Goal: Task Accomplishment & Management: Use online tool/utility

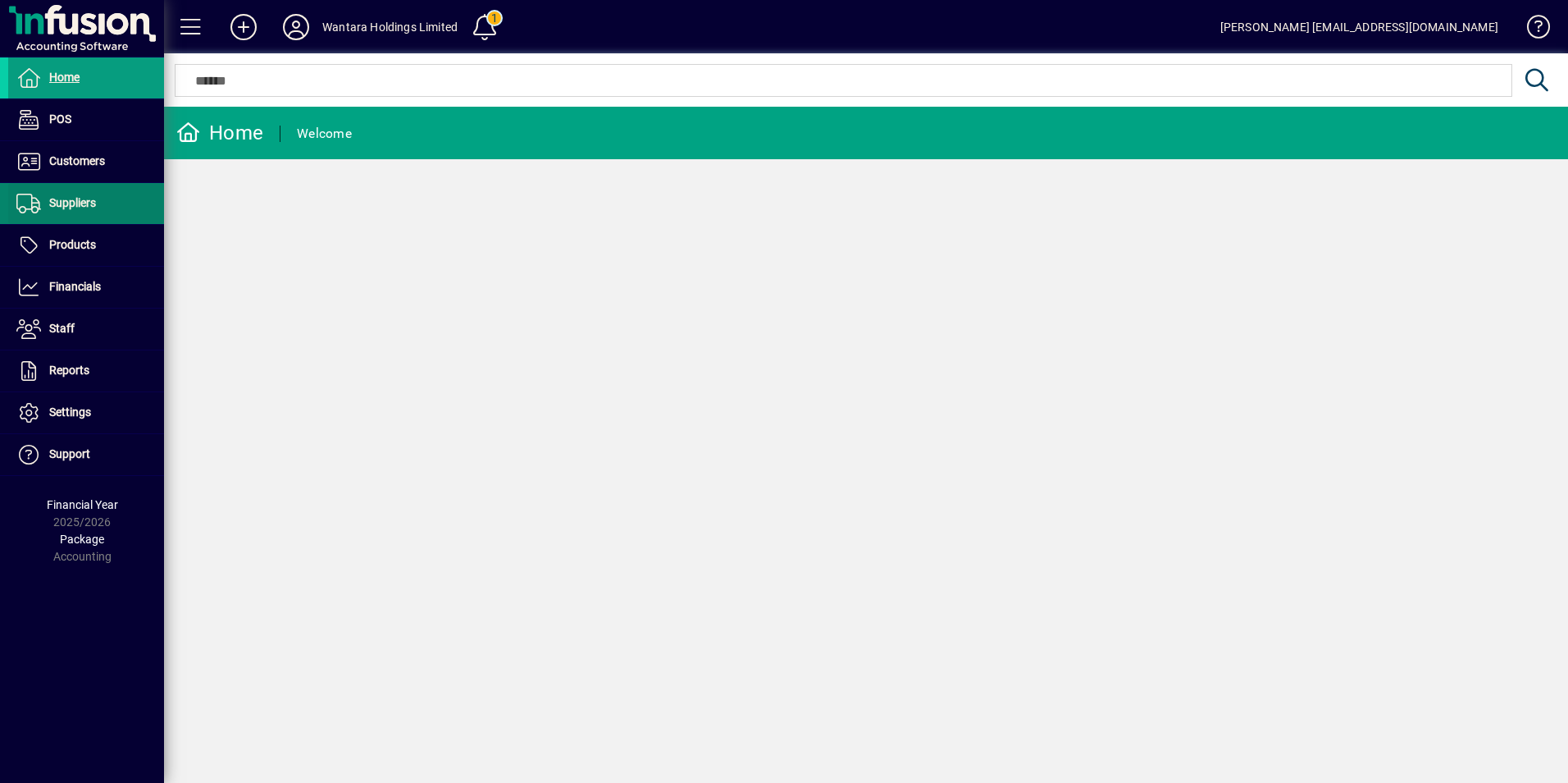
click at [70, 197] on span "Suppliers" at bounding box center [73, 203] width 47 height 13
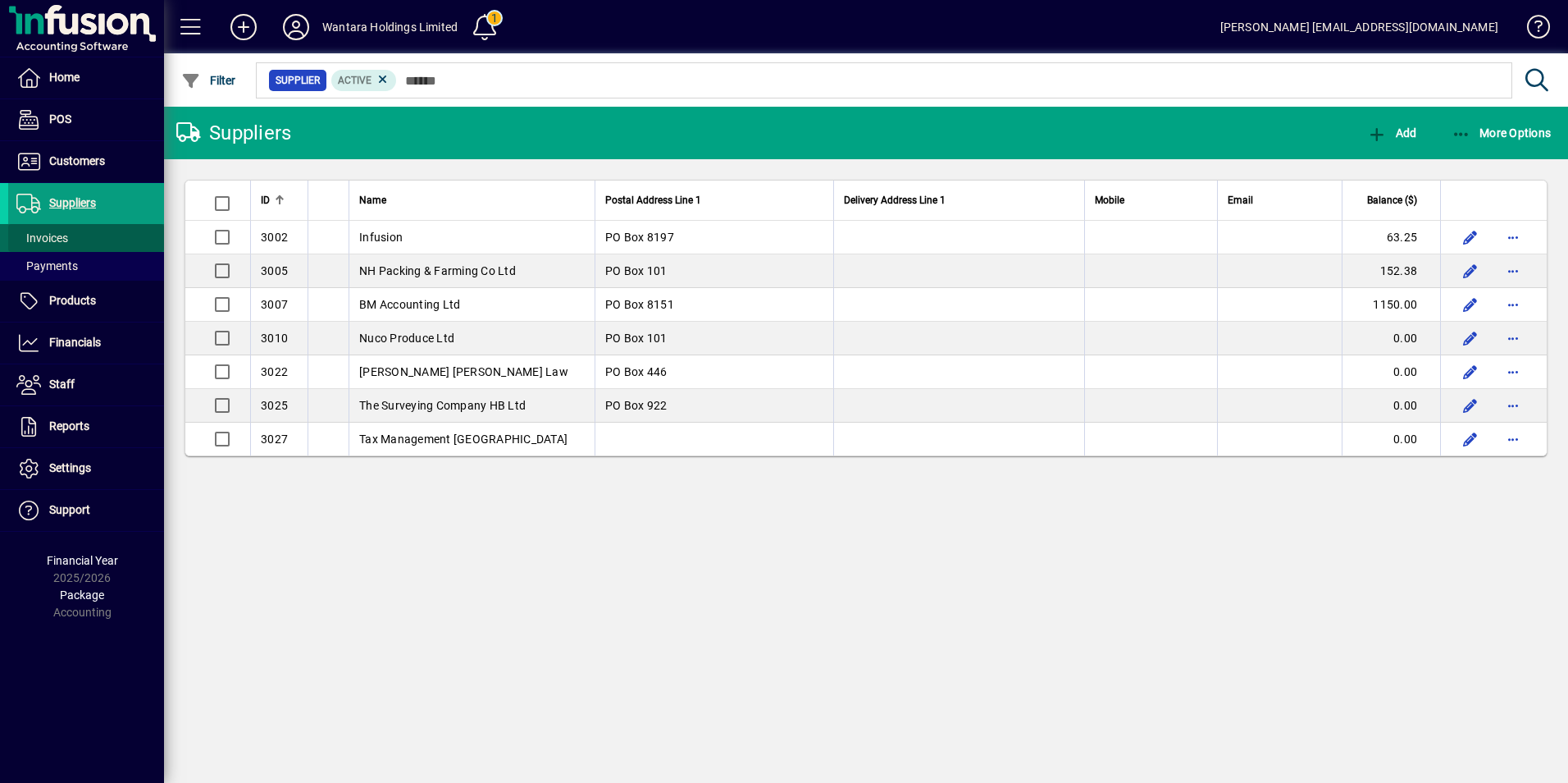
click at [63, 238] on span "Invoices" at bounding box center [42, 238] width 51 height 13
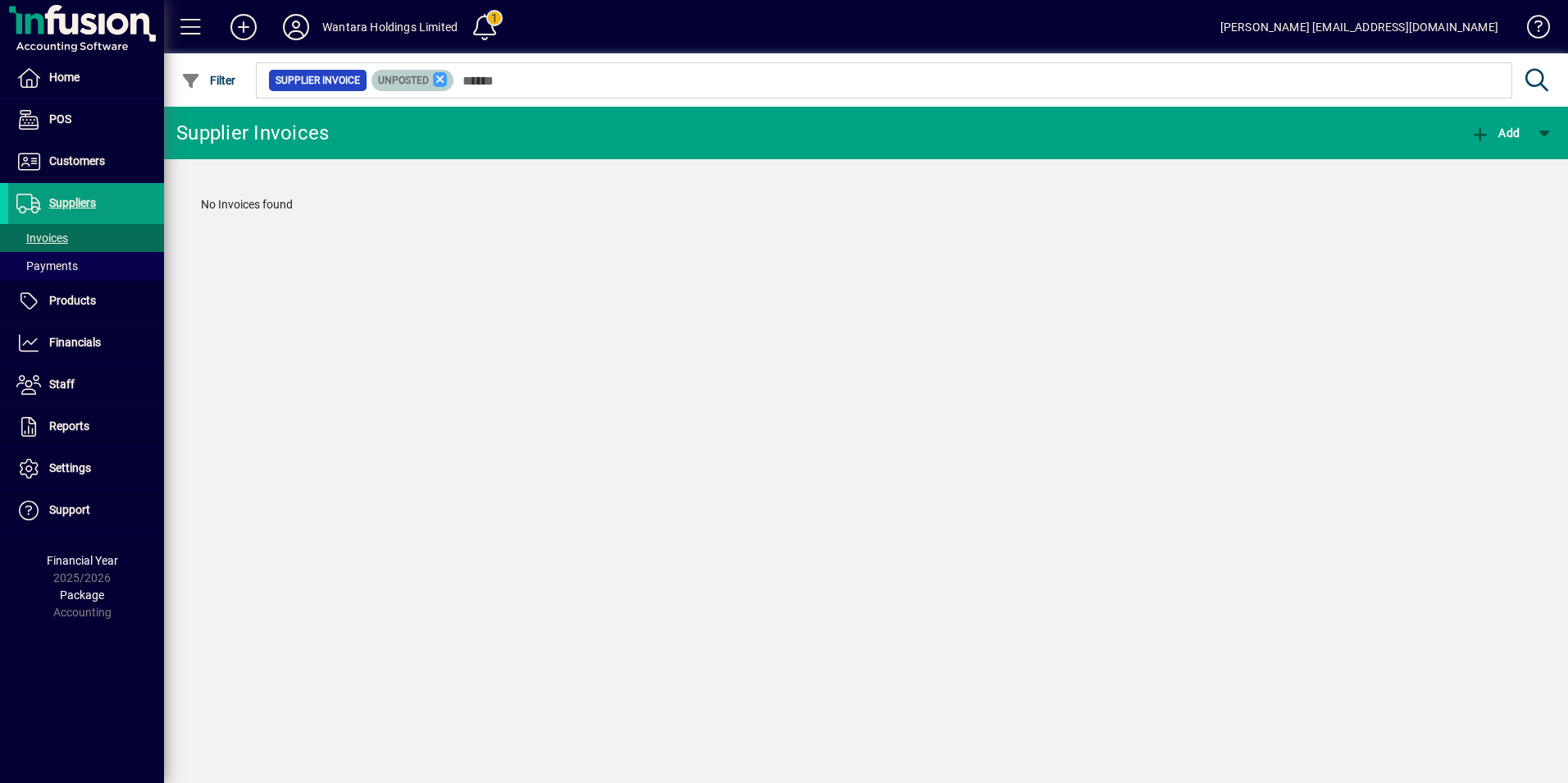
click at [444, 81] on icon at bounding box center [440, 79] width 15 height 15
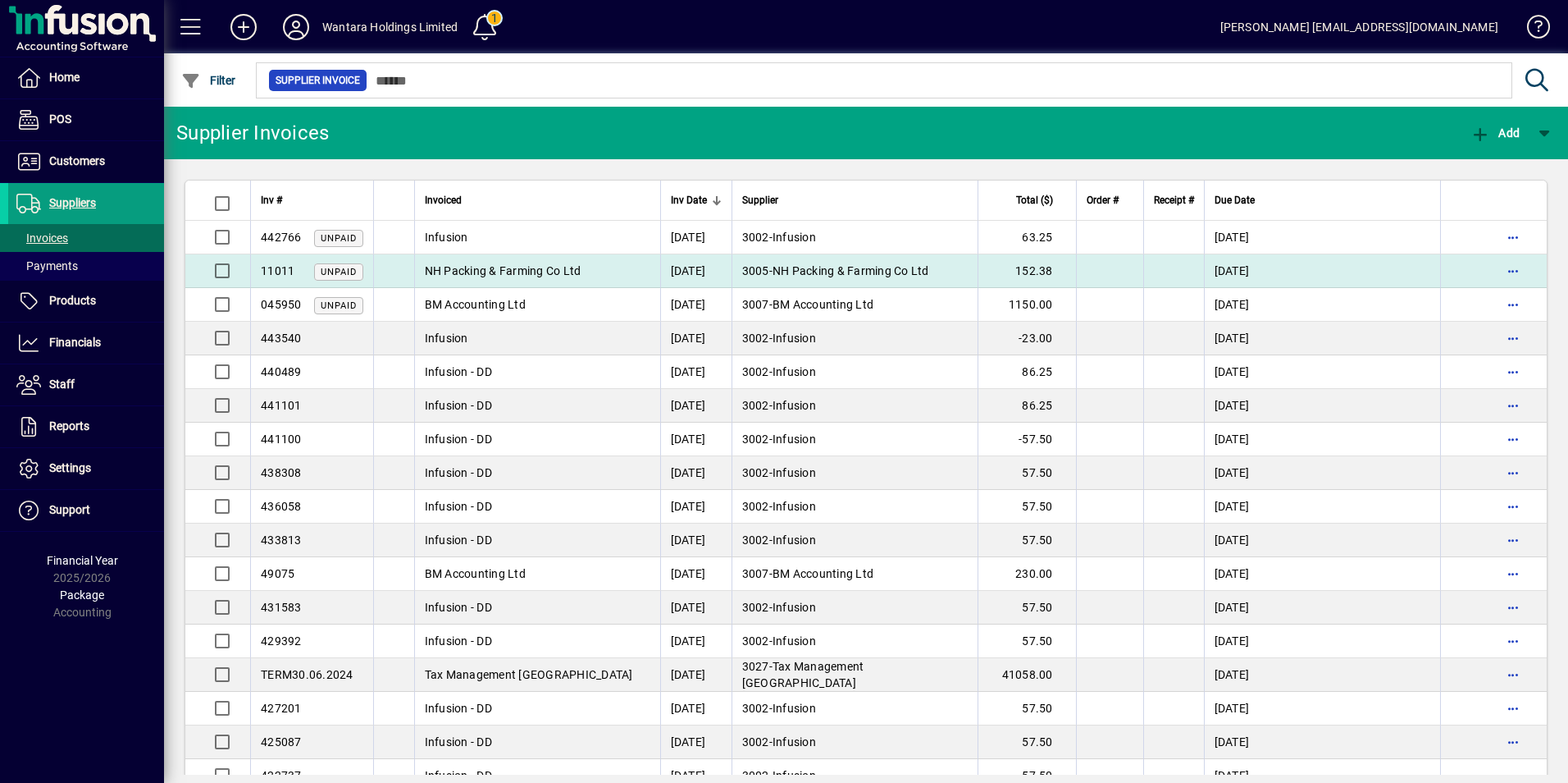
click at [978, 273] on td "3005 - NH Packing & Farming Co Ltd" at bounding box center [854, 271] width 246 height 34
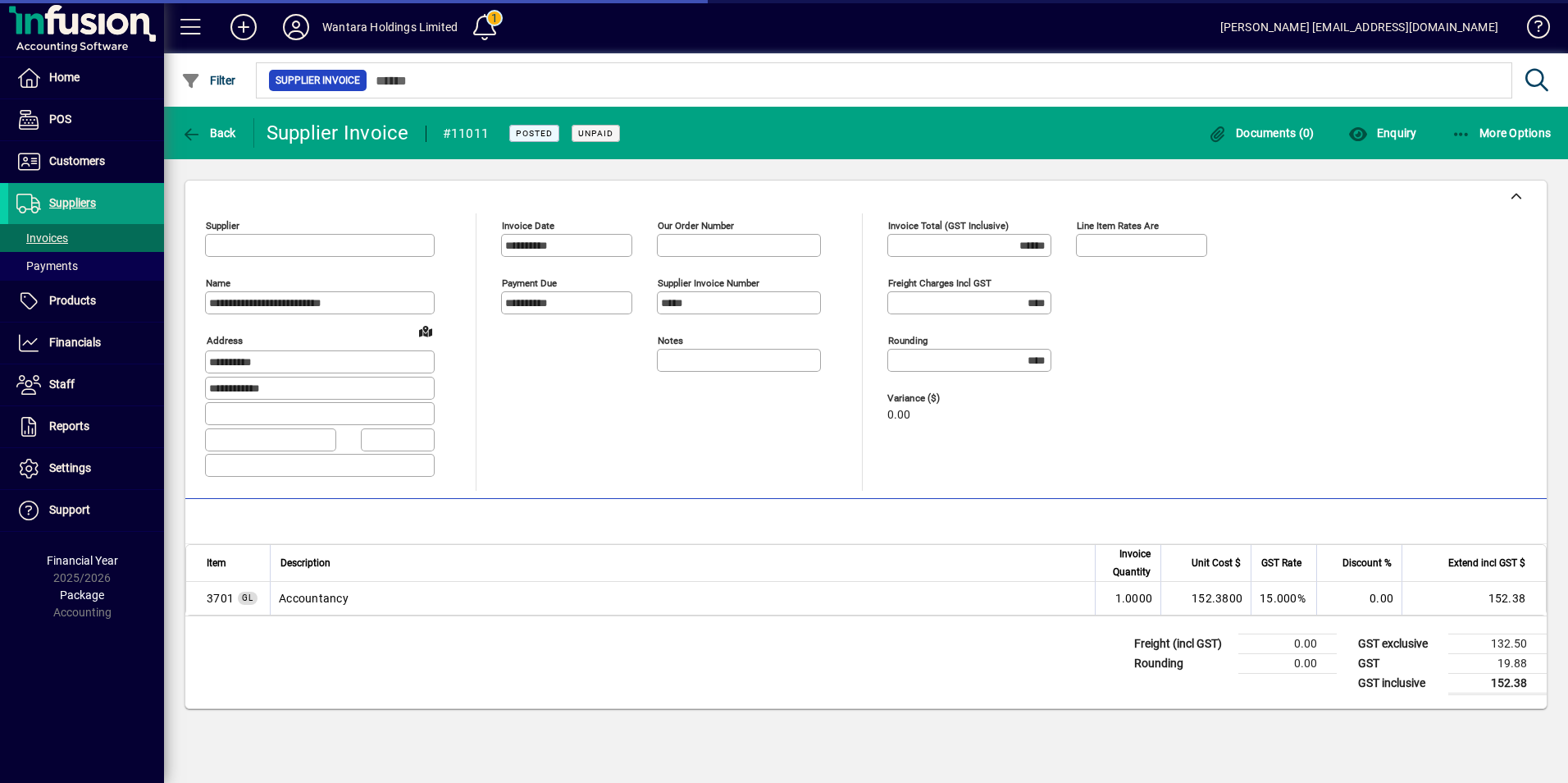
type input "**********"
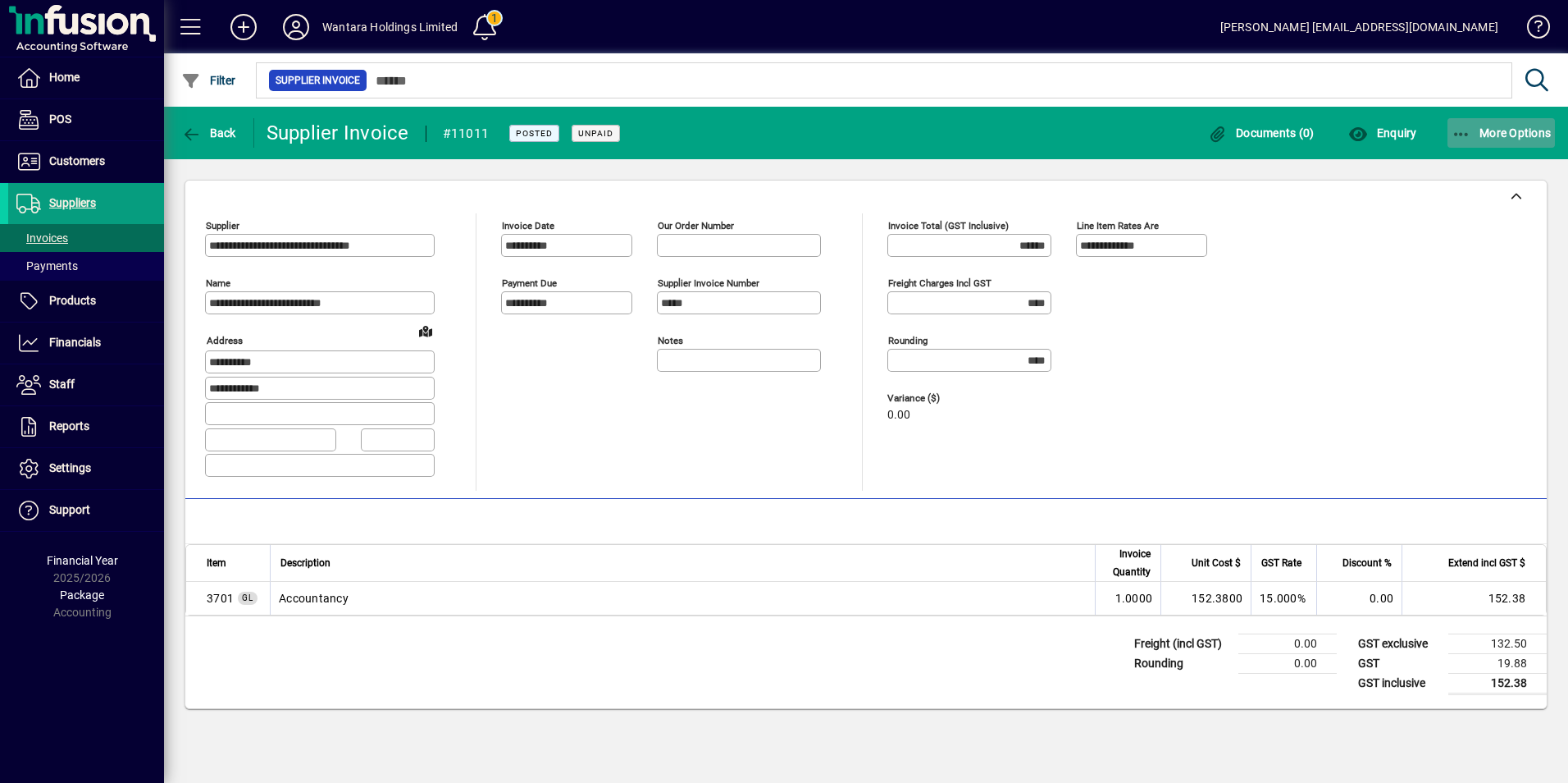
click at [1460, 132] on icon "button" at bounding box center [1462, 134] width 21 height 17
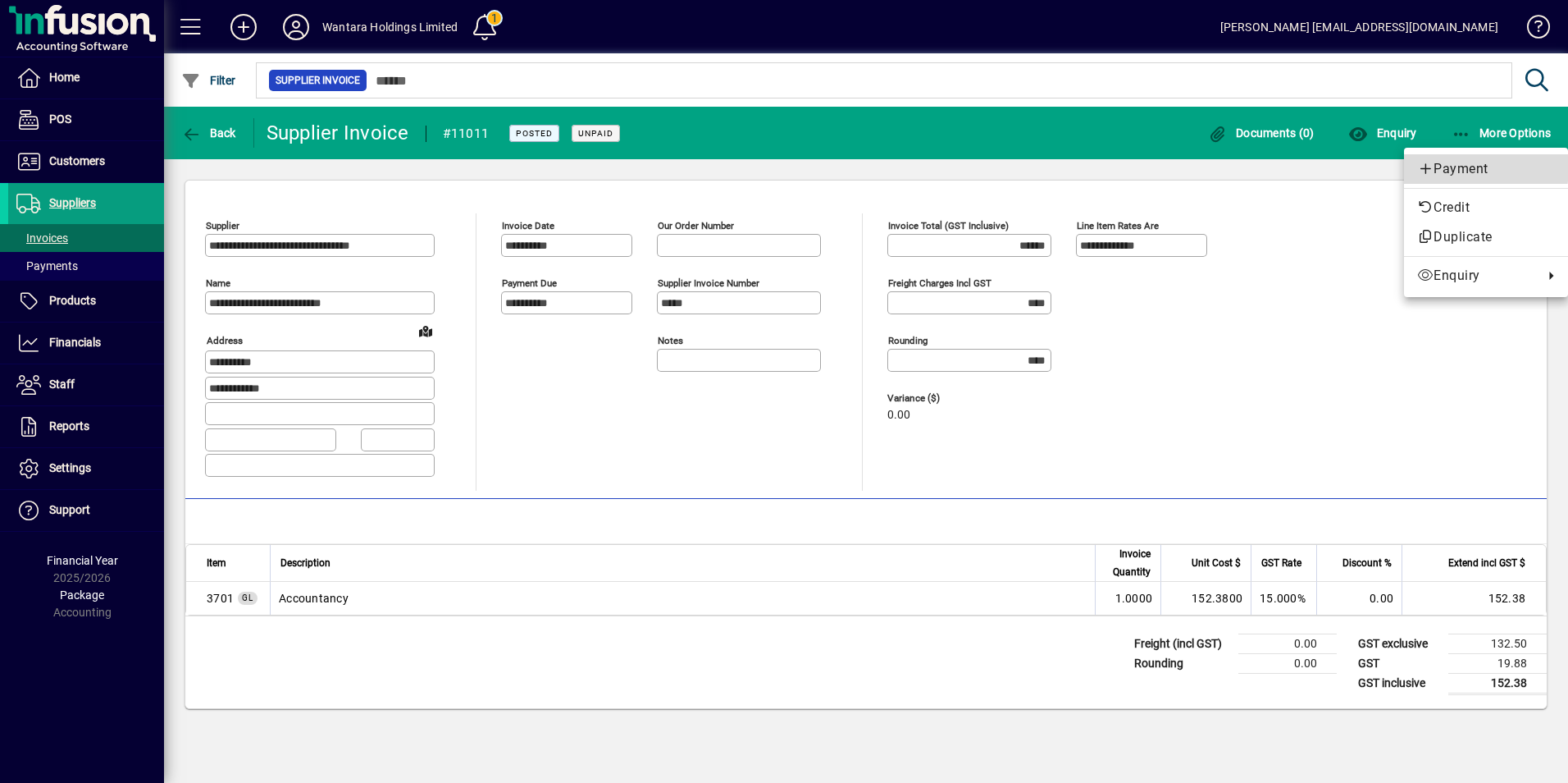
click at [1445, 161] on span "Payment" at bounding box center [1486, 169] width 138 height 20
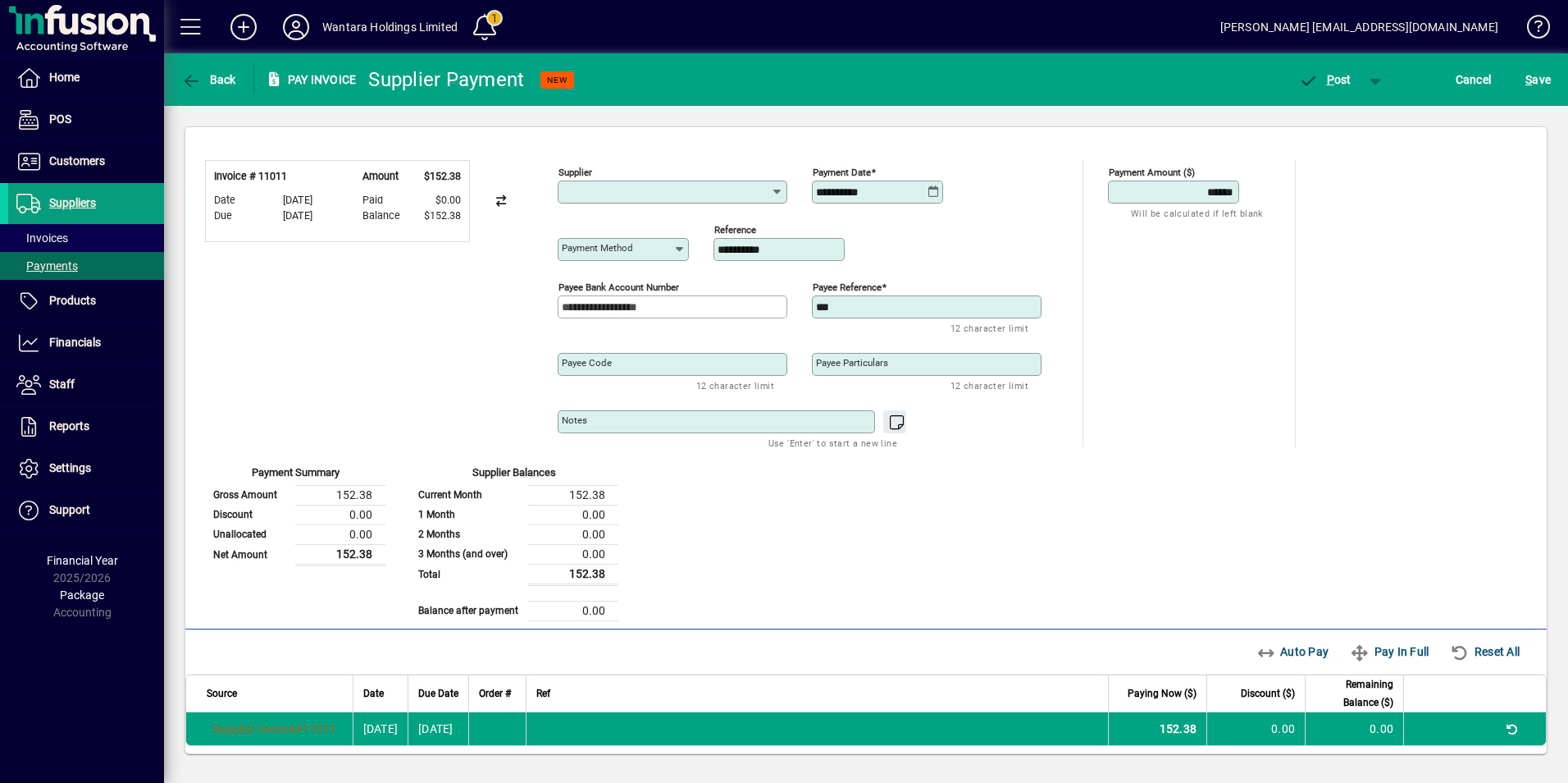
type input "**********"
click at [681, 247] on icon at bounding box center [679, 249] width 12 height 13
click at [295, 32] on icon at bounding box center [296, 27] width 33 height 26
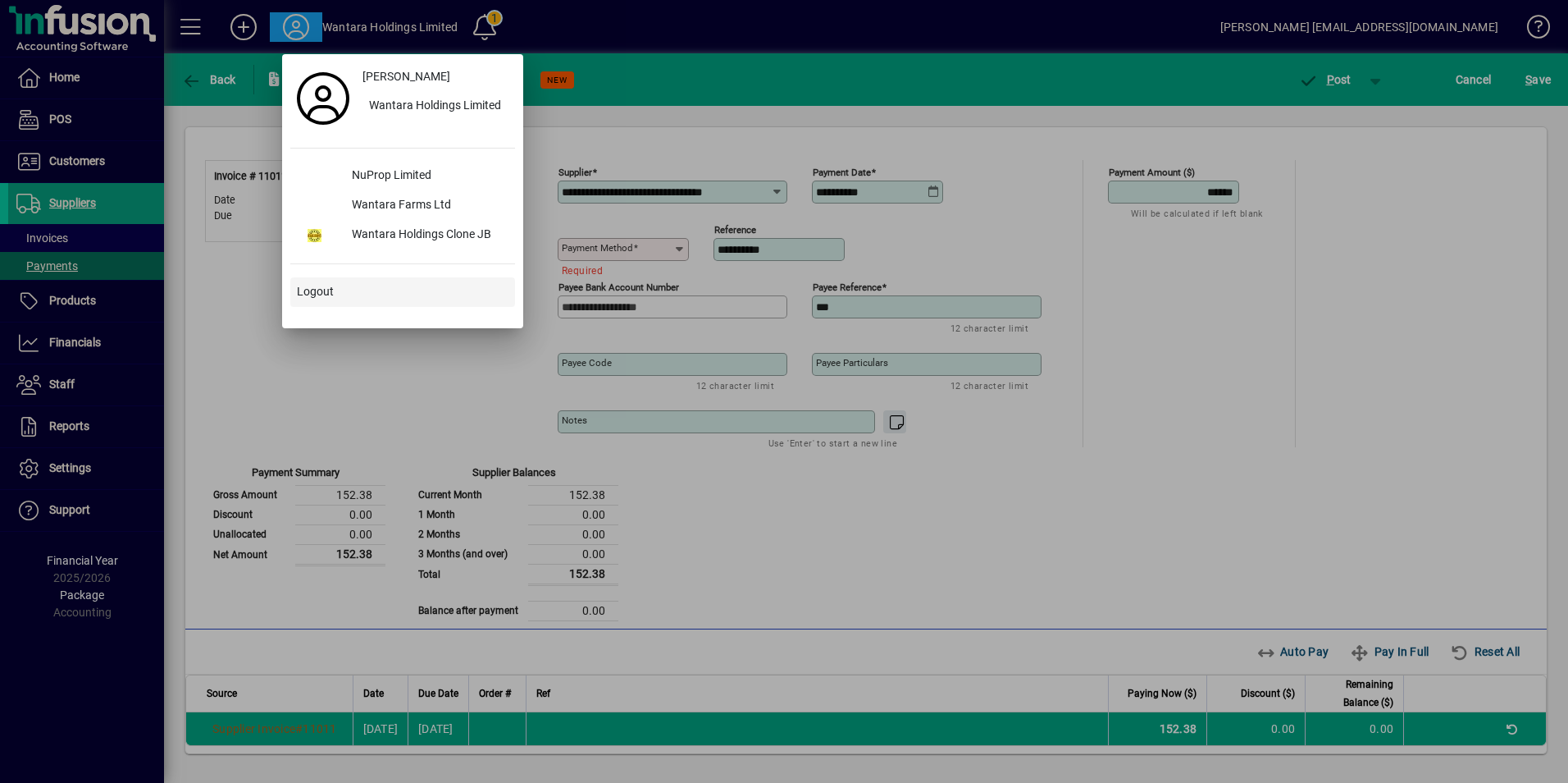
click at [326, 292] on span "Logout" at bounding box center [315, 291] width 37 height 17
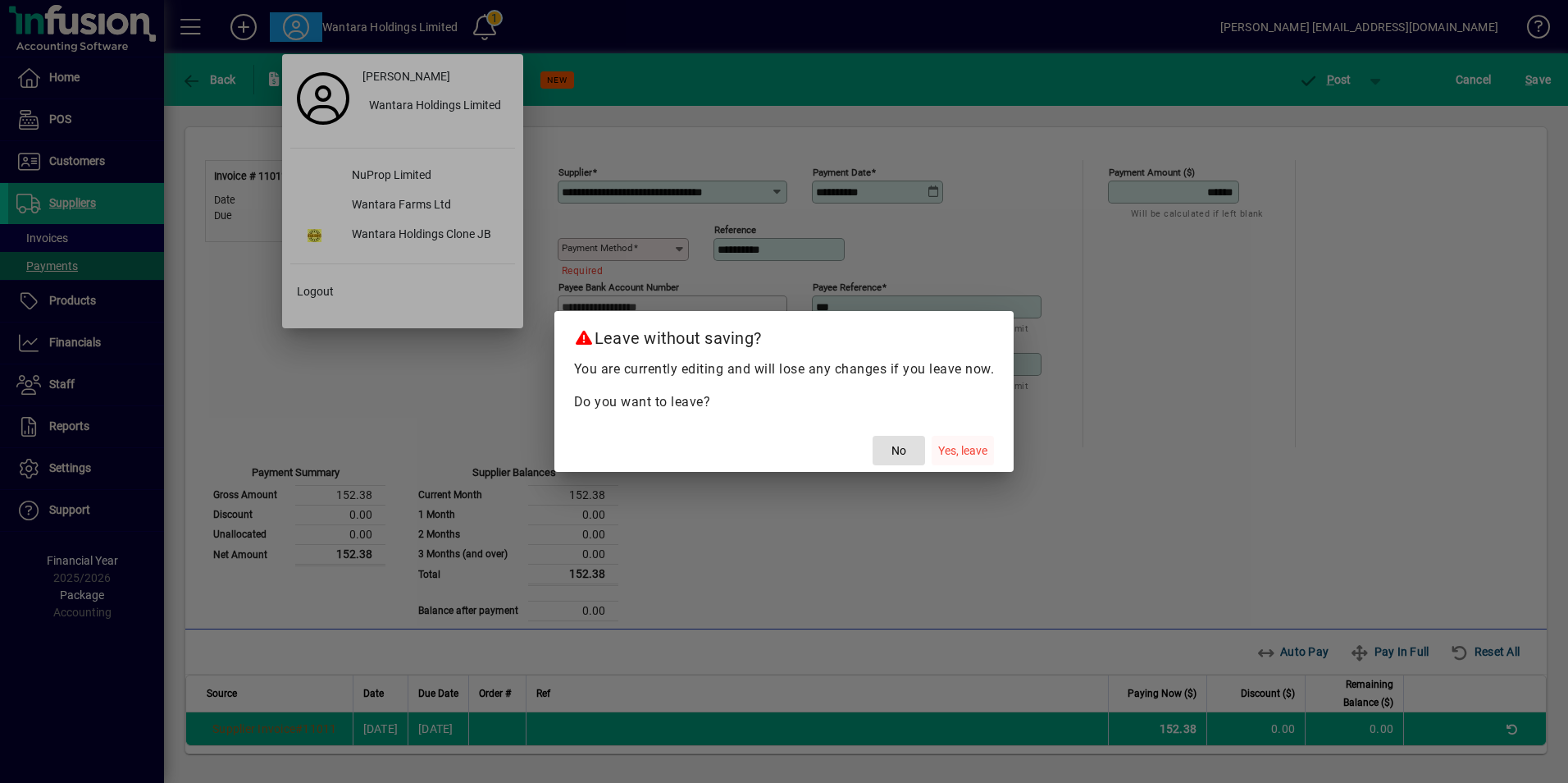
click at [977, 448] on span "Yes, leave" at bounding box center [963, 451] width 49 height 17
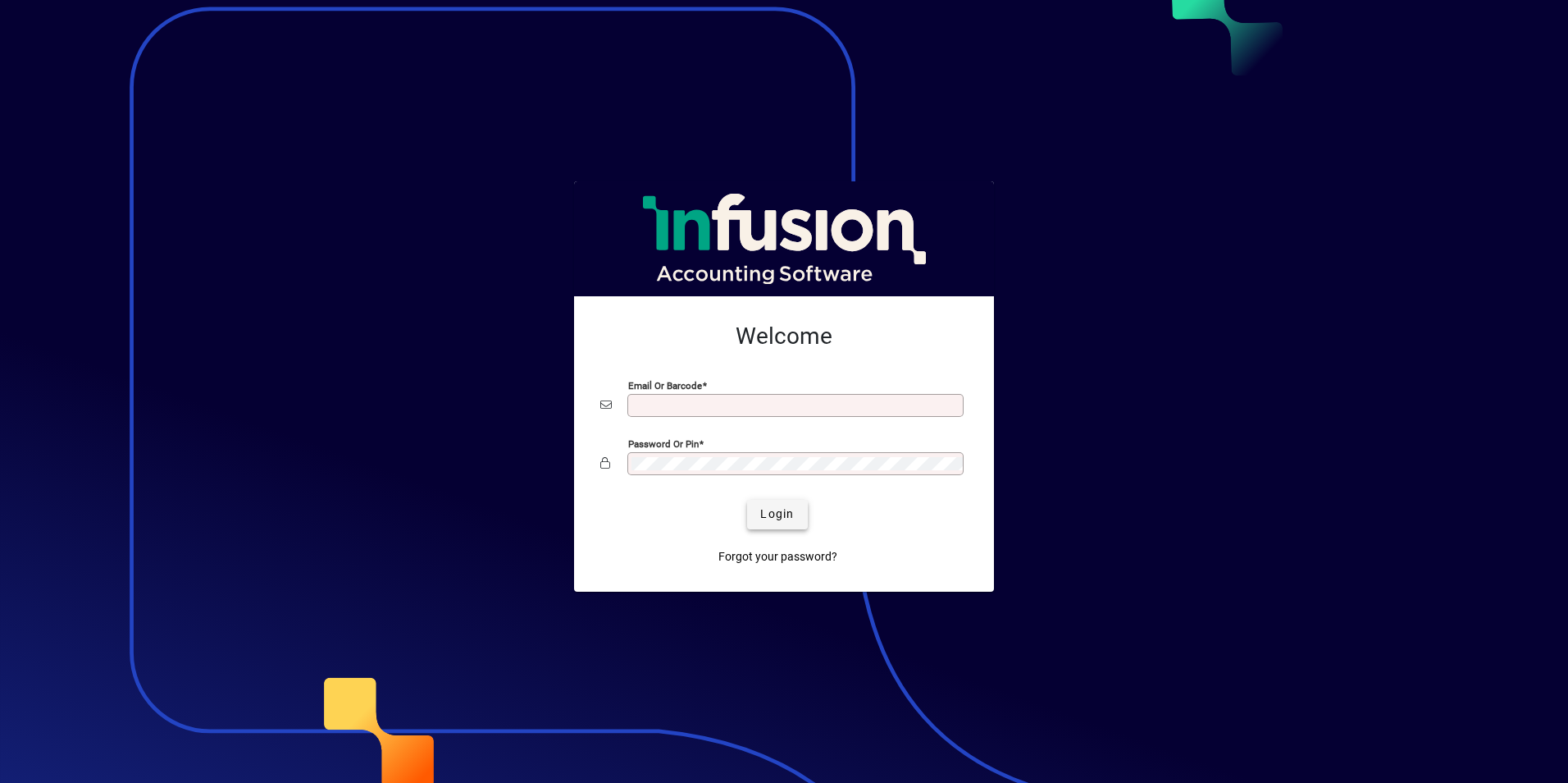
type input "**********"
click at [776, 516] on span "Login" at bounding box center [777, 513] width 34 height 17
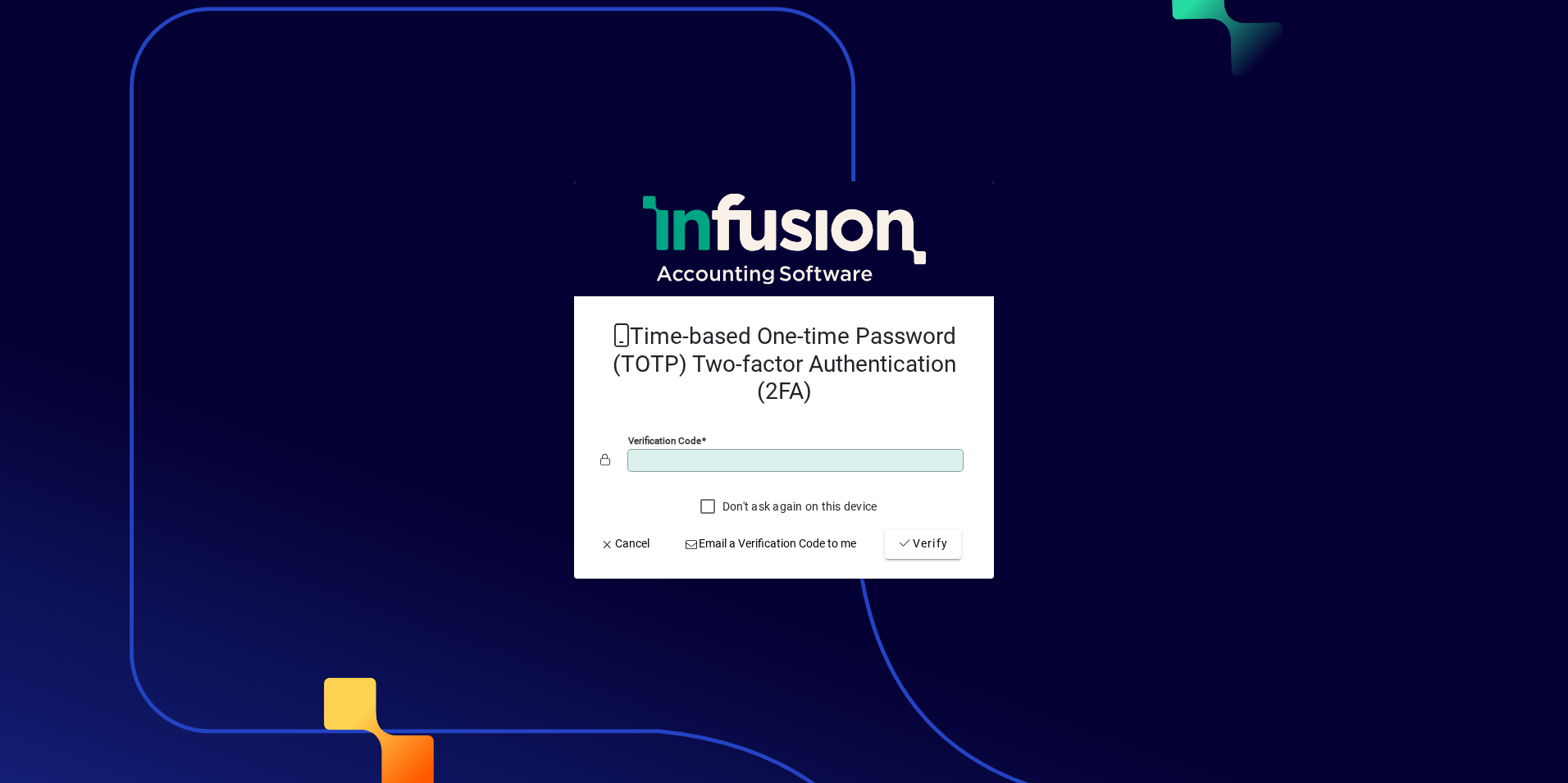
type input "******"
click at [884, 529] on button "Verify" at bounding box center [923, 544] width 76 height 30
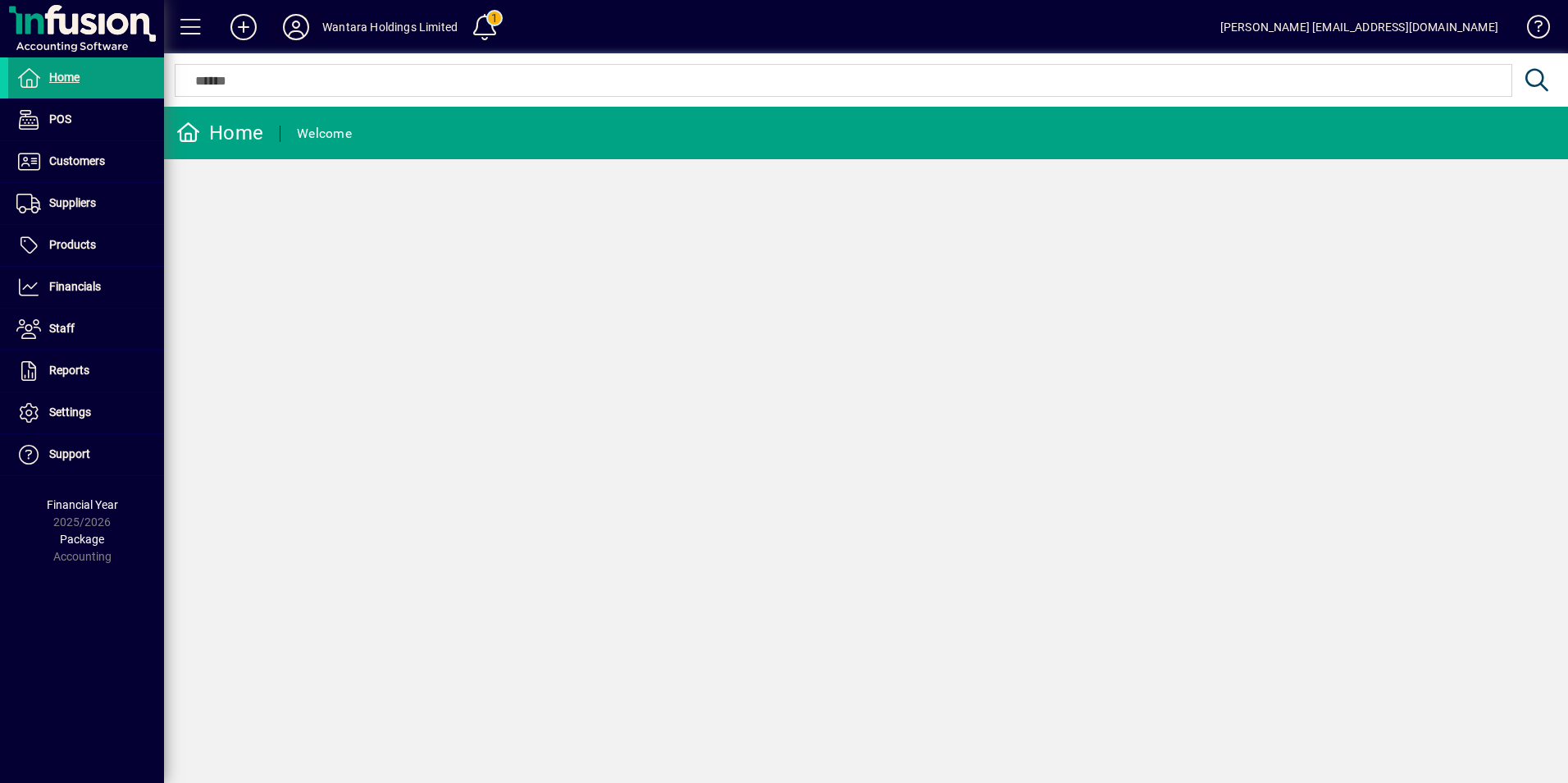
click at [303, 29] on icon at bounding box center [296, 27] width 33 height 26
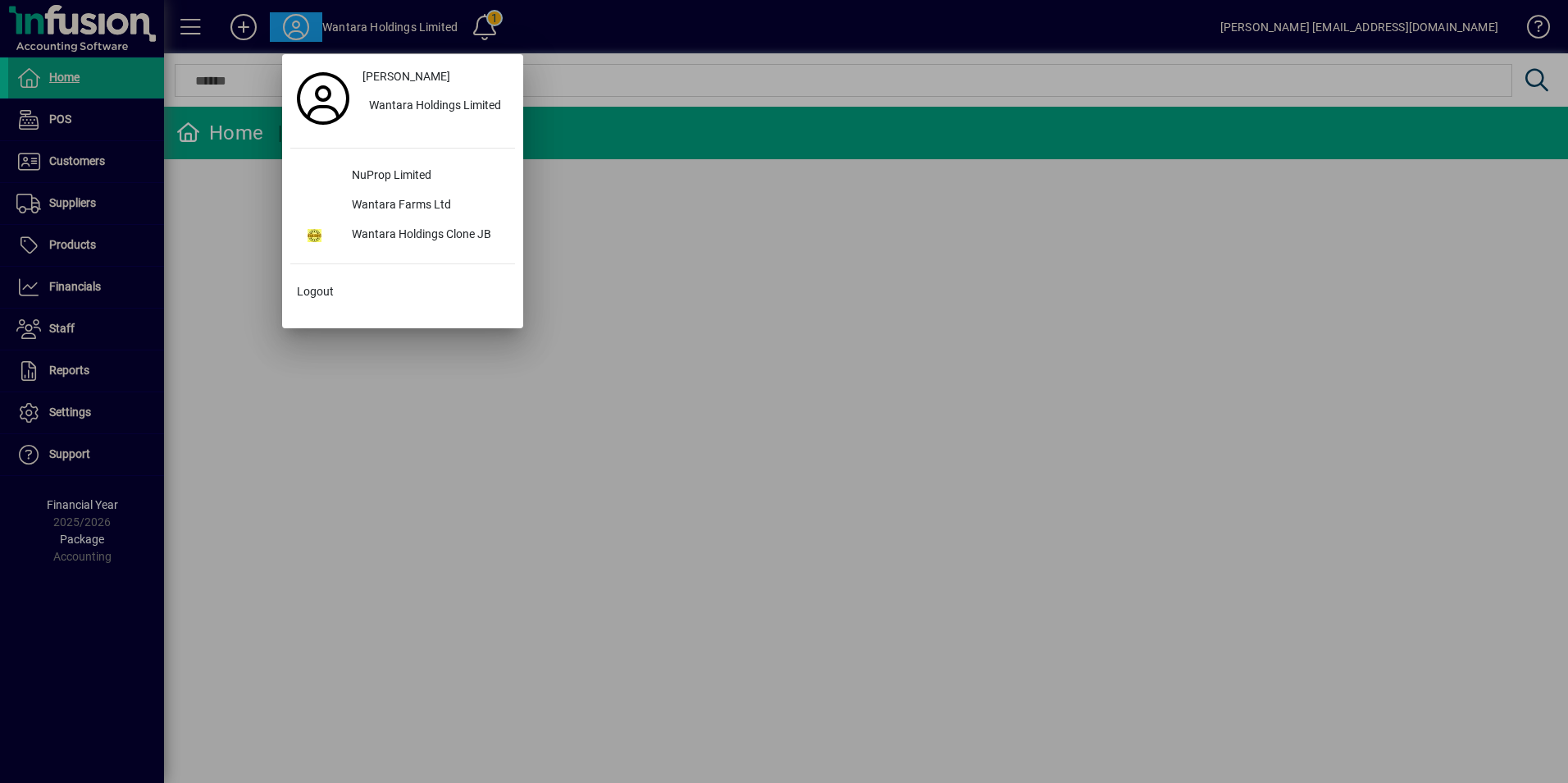
click at [292, 29] on div at bounding box center [784, 391] width 1568 height 783
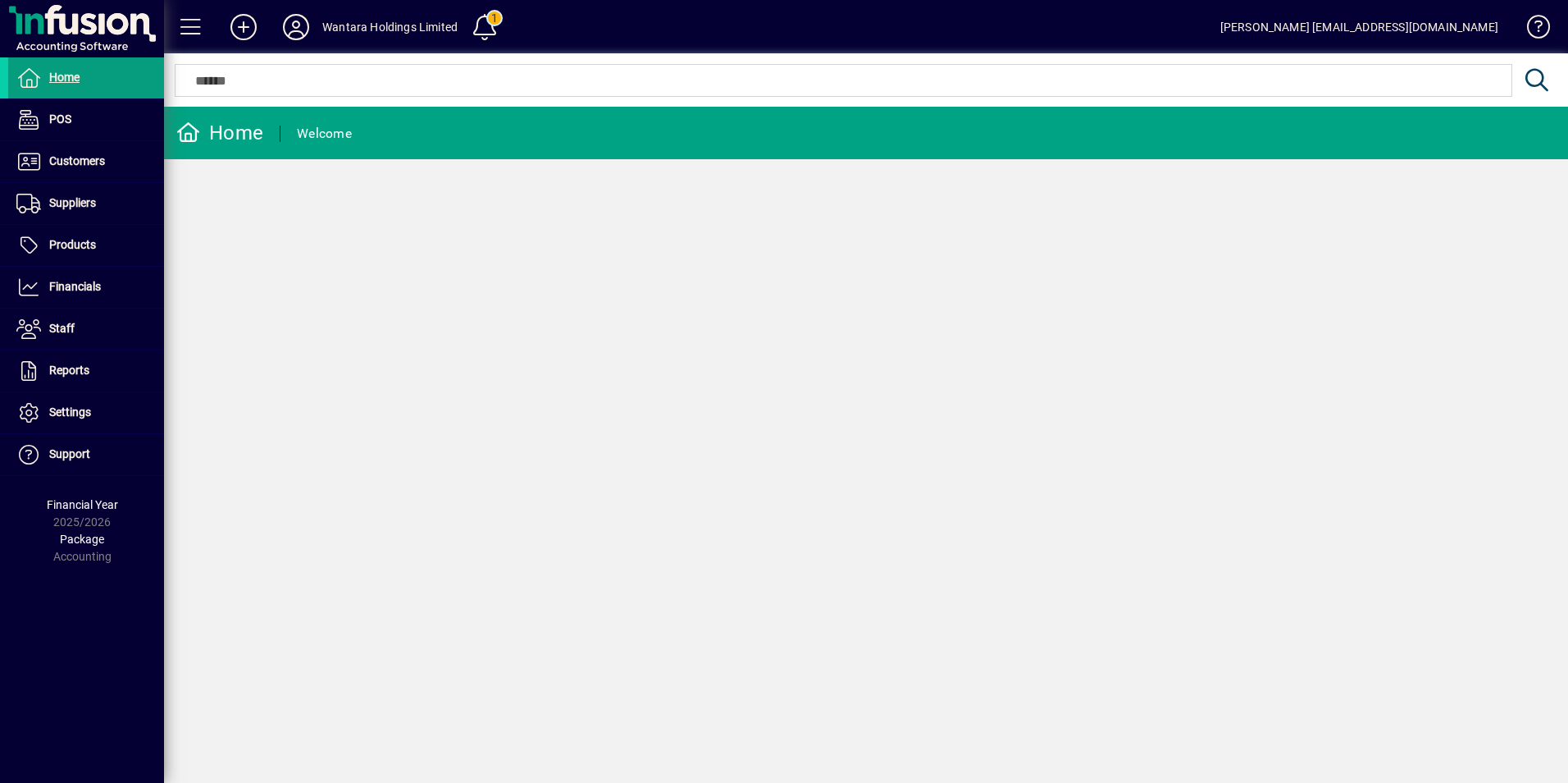
click at [292, 29] on icon at bounding box center [296, 27] width 33 height 26
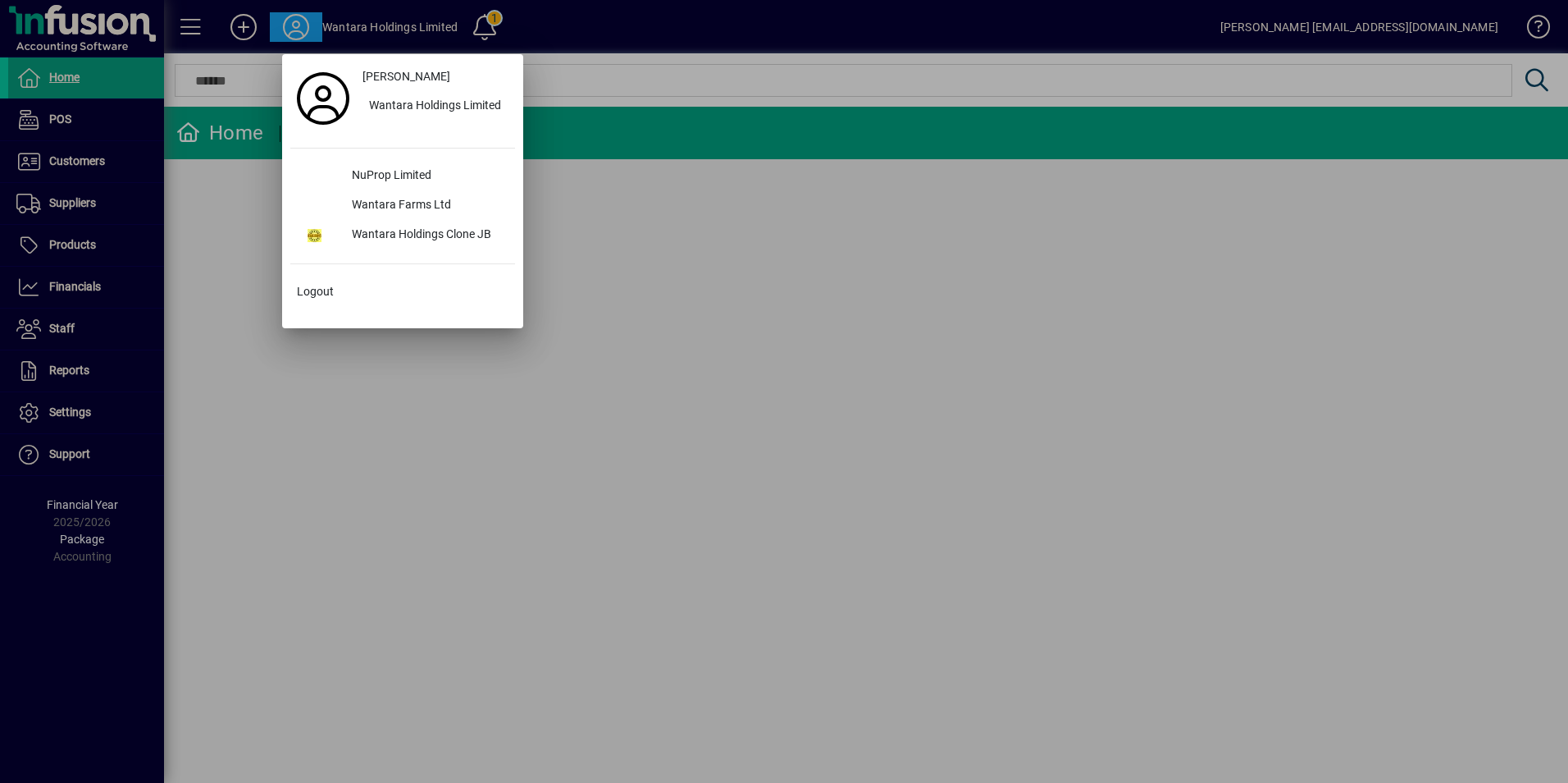
click at [292, 29] on div at bounding box center [784, 391] width 1568 height 783
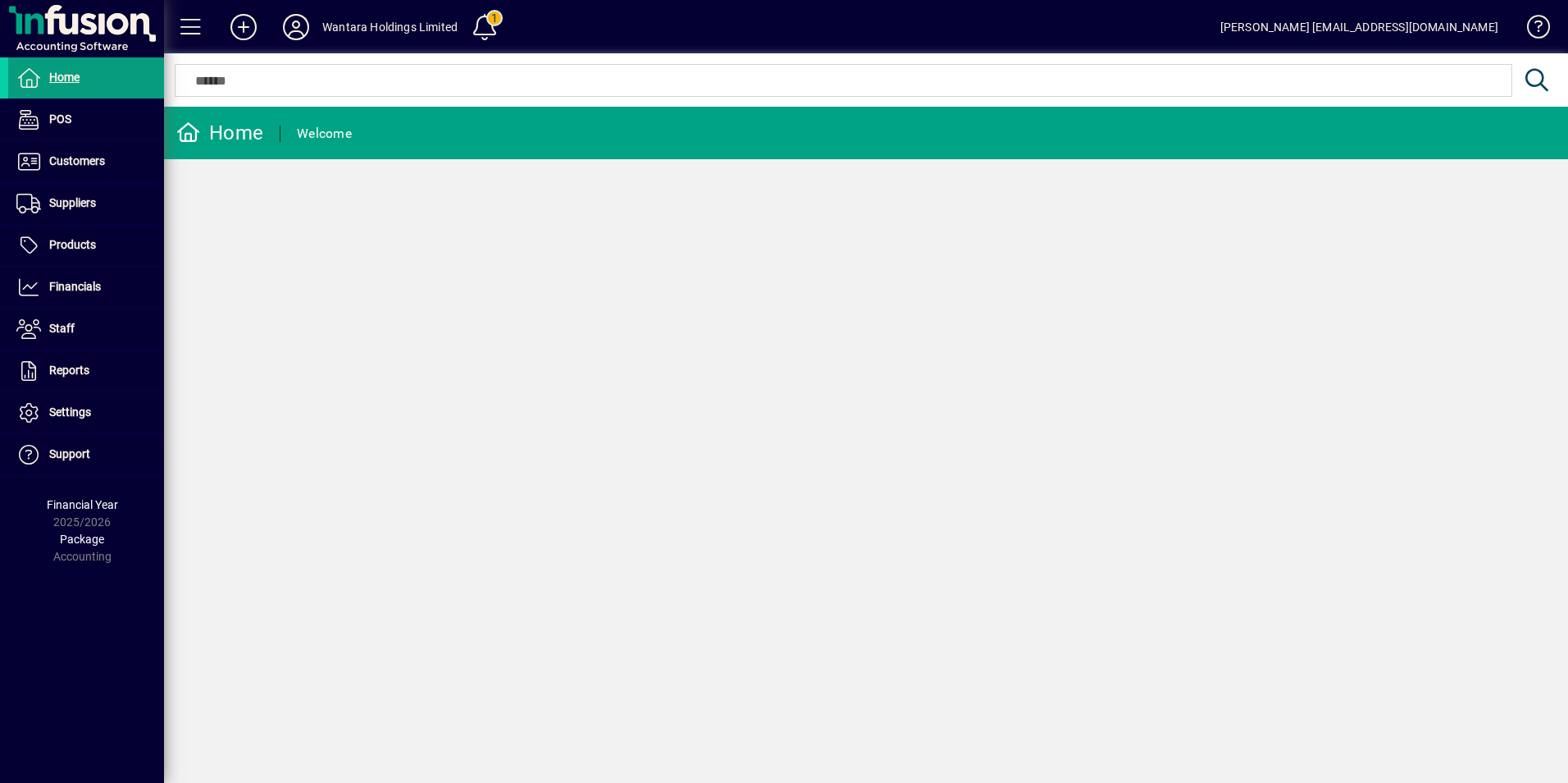
click at [292, 29] on icon at bounding box center [296, 27] width 33 height 26
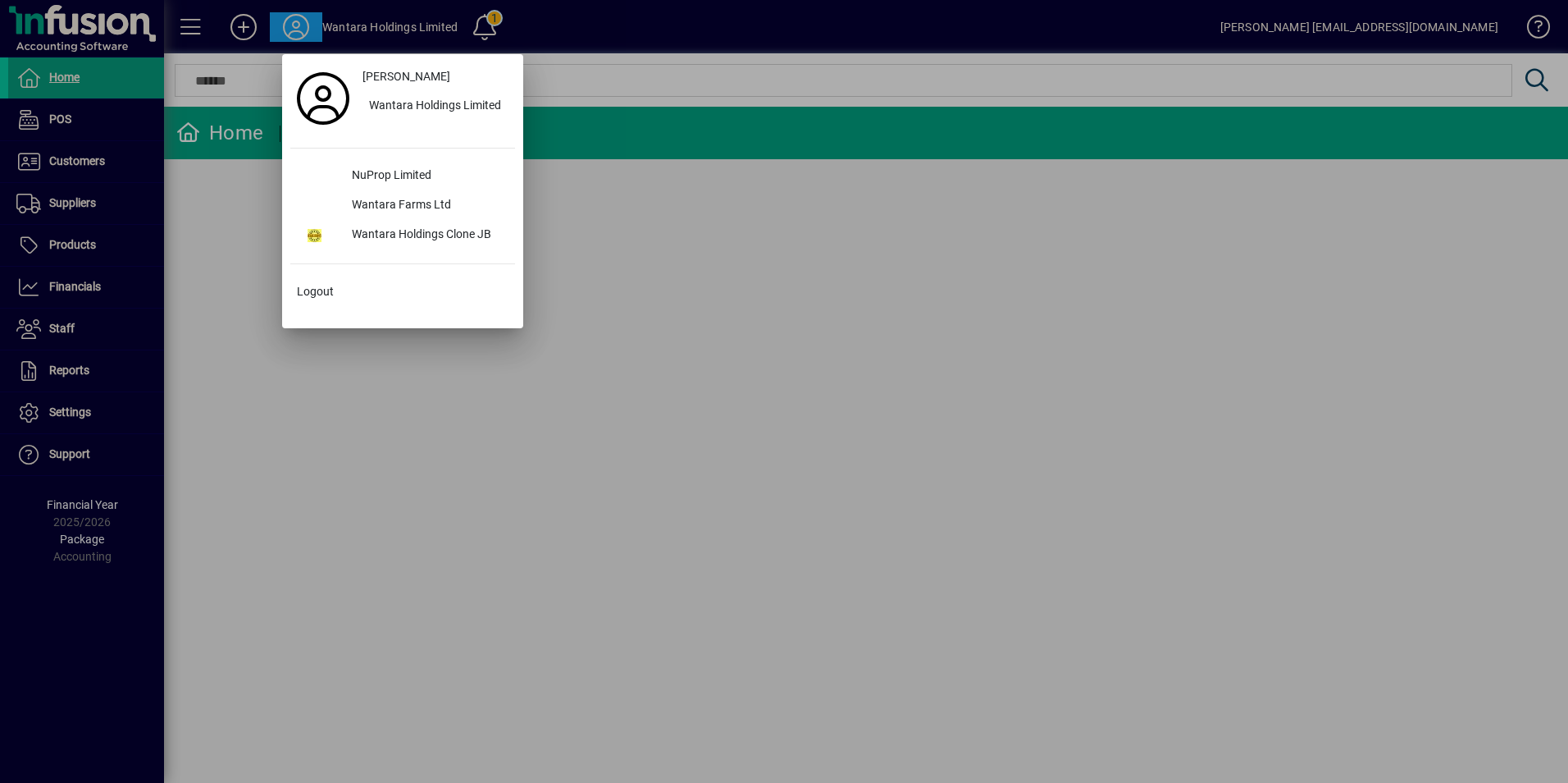
click at [292, 29] on div at bounding box center [784, 391] width 1568 height 783
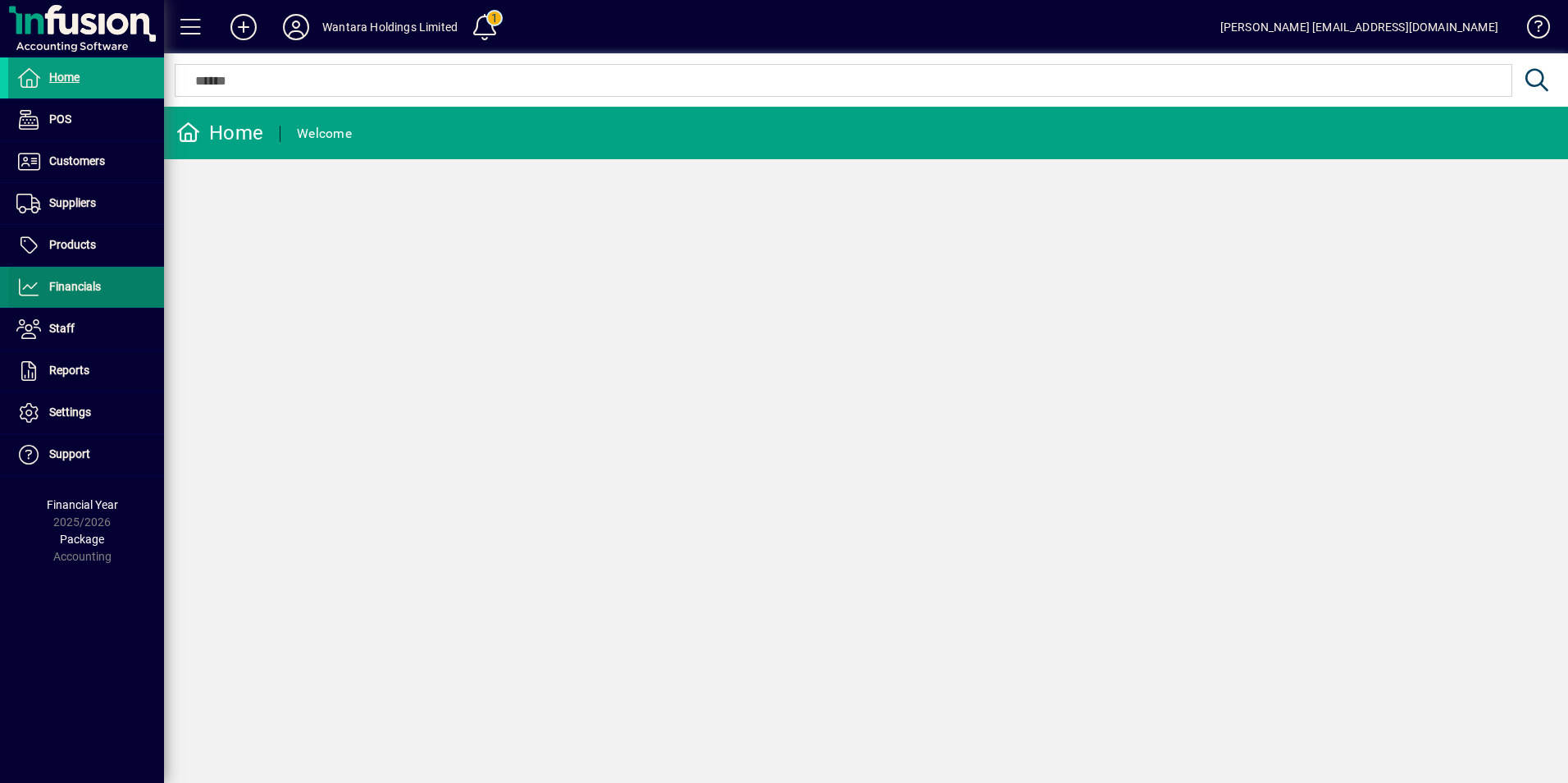
click at [92, 282] on span "Financials" at bounding box center [75, 287] width 51 height 13
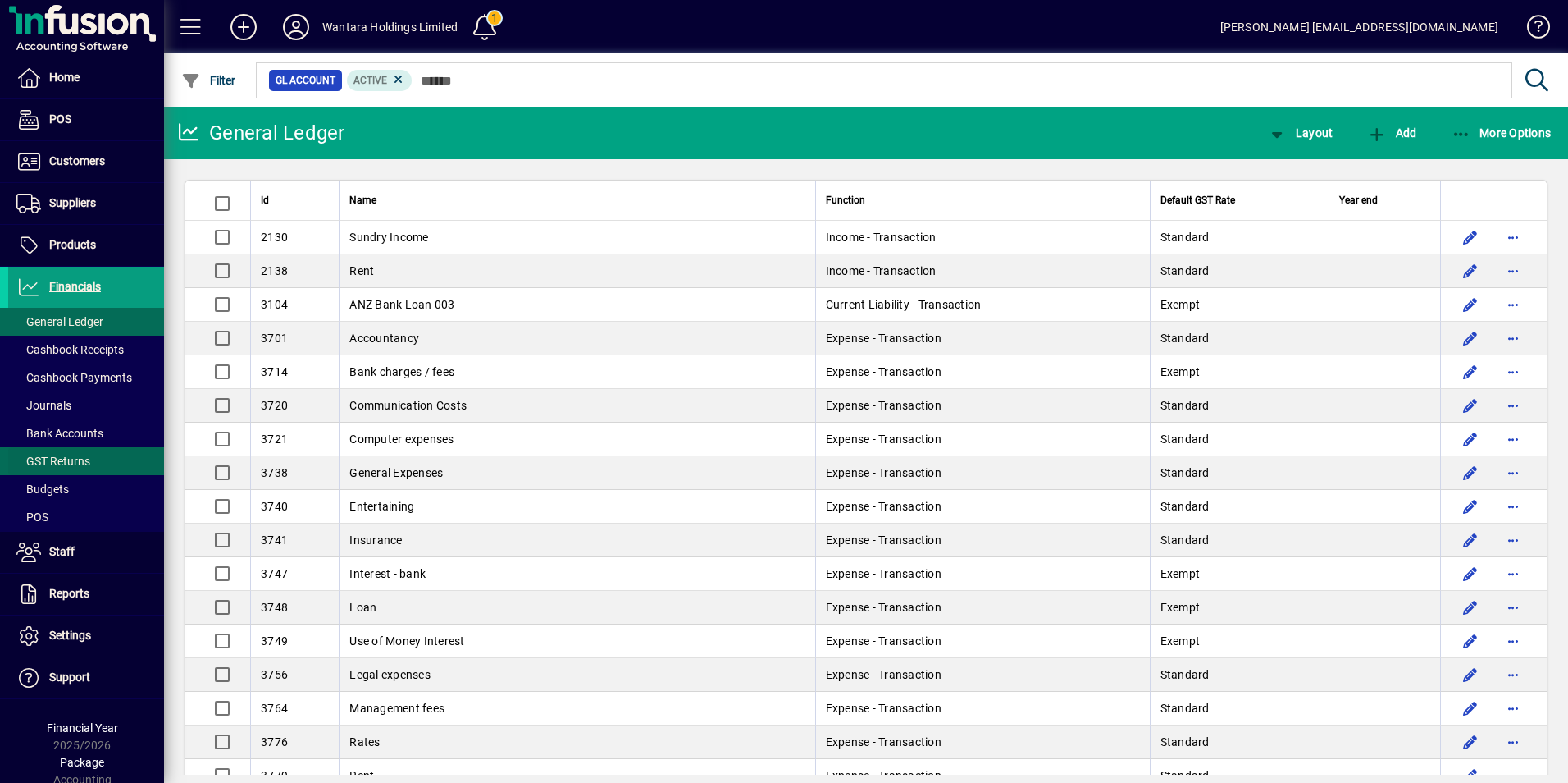
click at [68, 464] on span "GST Returns" at bounding box center [53, 461] width 74 height 13
